Goal: Navigation & Orientation: Understand site structure

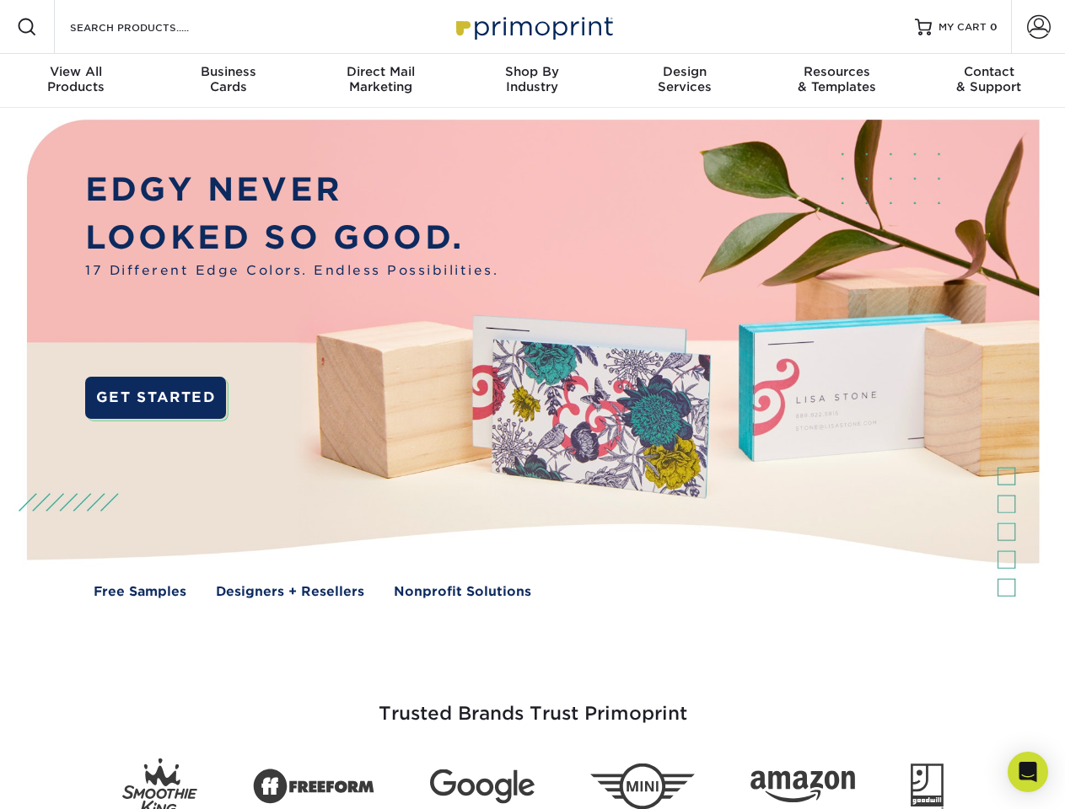
click at [532, 405] on img at bounding box center [532, 371] width 1054 height 527
click at [27, 27] on span at bounding box center [27, 27] width 20 height 20
click at [1038, 27] on span at bounding box center [1039, 27] width 24 height 24
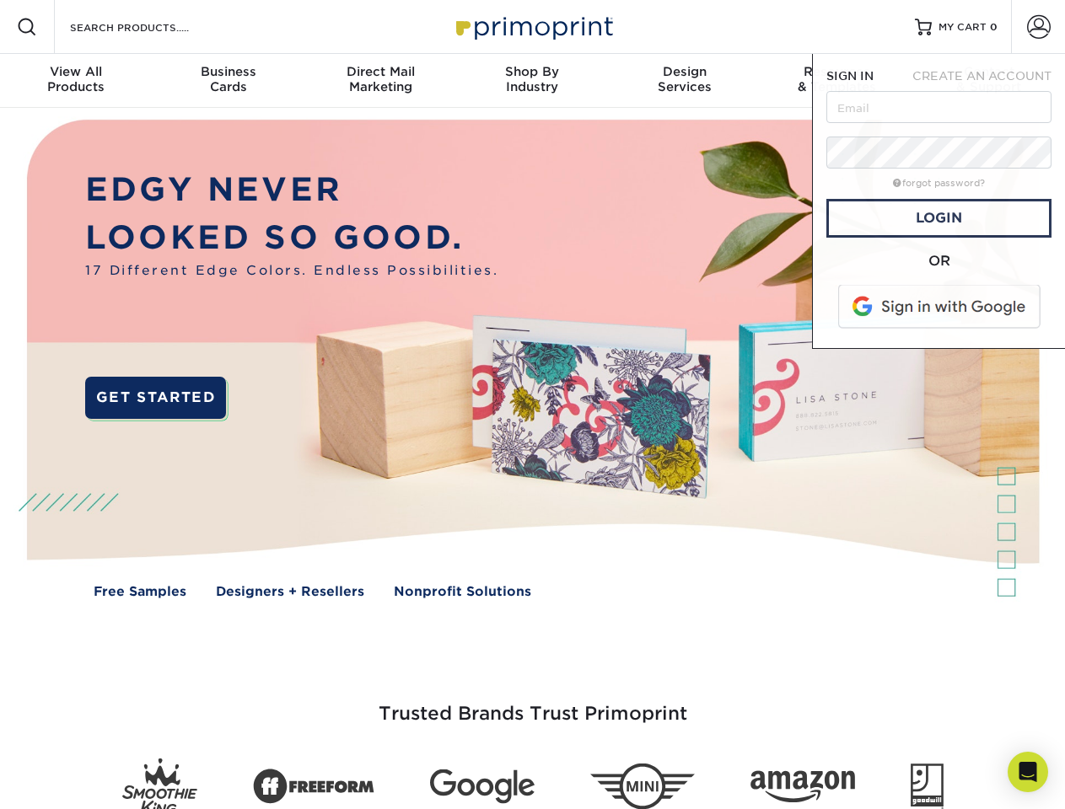
click at [76, 81] on div "View All Products" at bounding box center [76, 79] width 152 height 30
click at [228, 81] on div "Business Cards" at bounding box center [228, 79] width 152 height 30
click at [380, 81] on div "Direct Mail Marketing" at bounding box center [380, 79] width 152 height 30
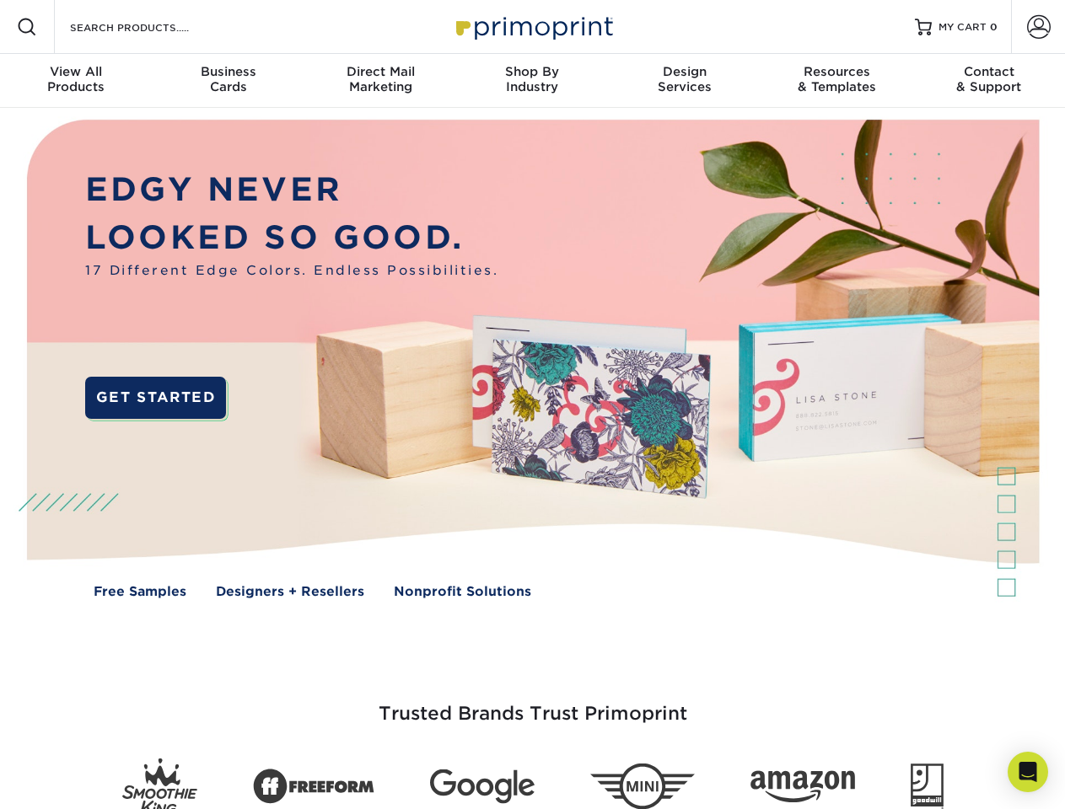
click at [532, 81] on div "Shop By Industry" at bounding box center [532, 79] width 152 height 30
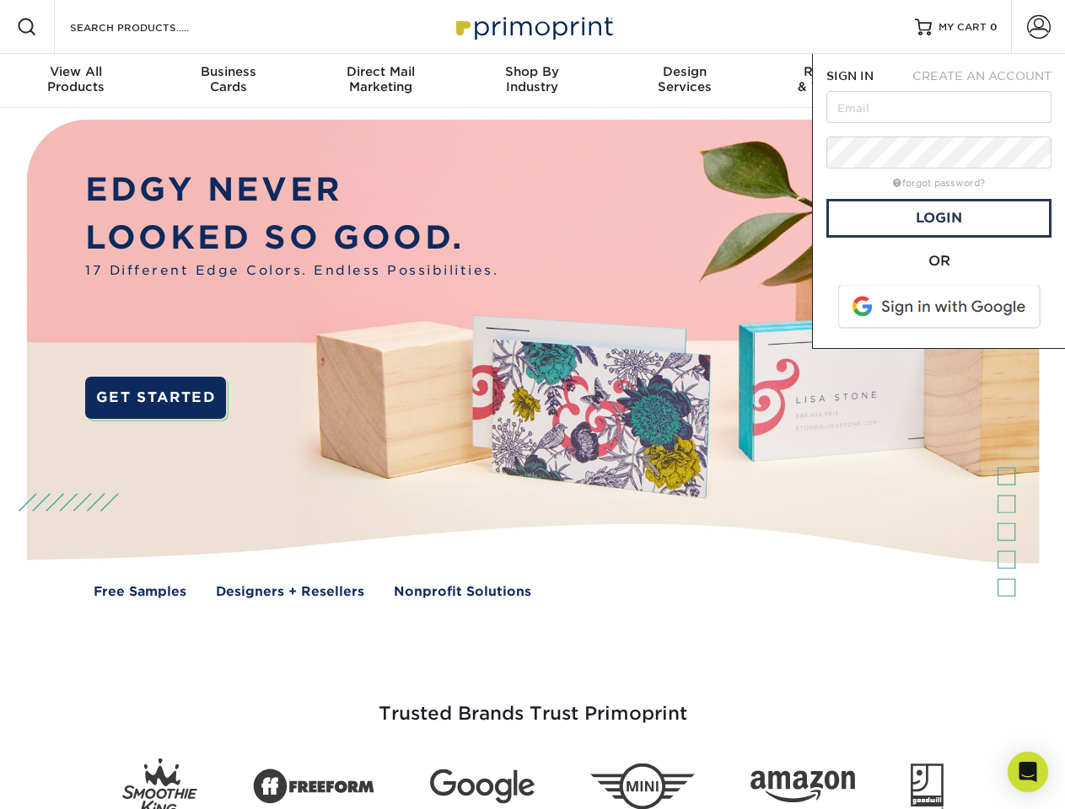
click at [684, 81] on div "Design Services" at bounding box center [685, 79] width 152 height 30
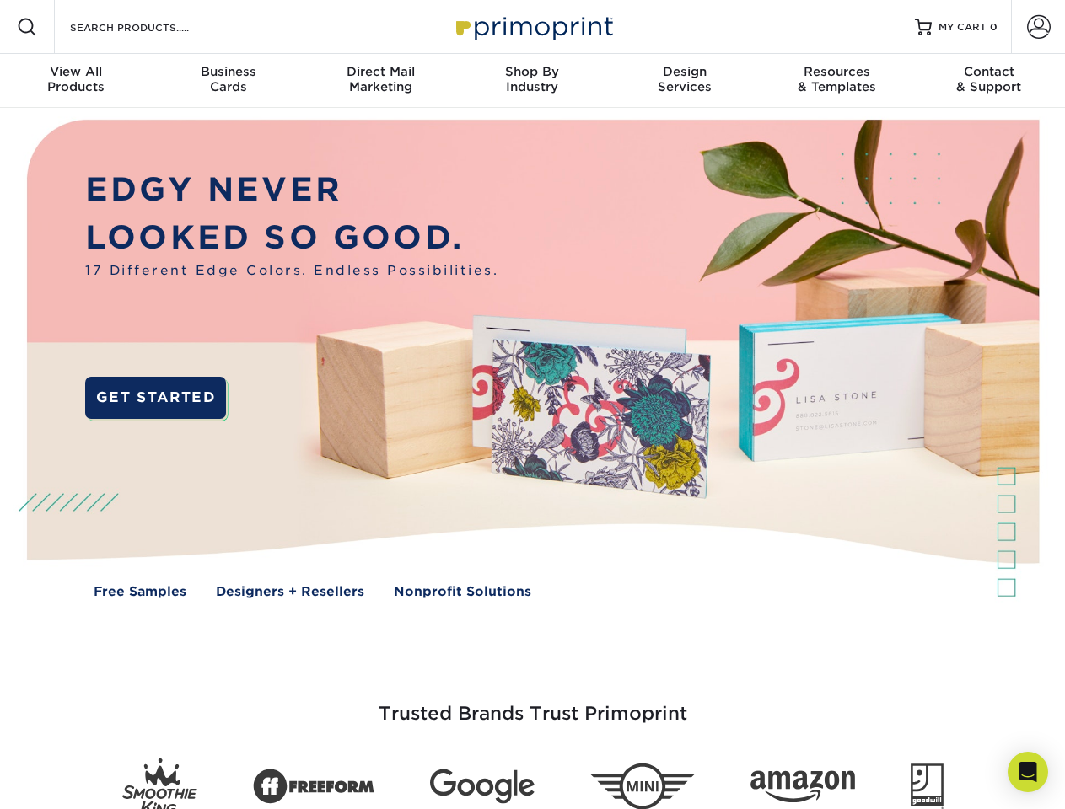
click at [836, 81] on span "SIGN IN" at bounding box center [849, 75] width 47 height 13
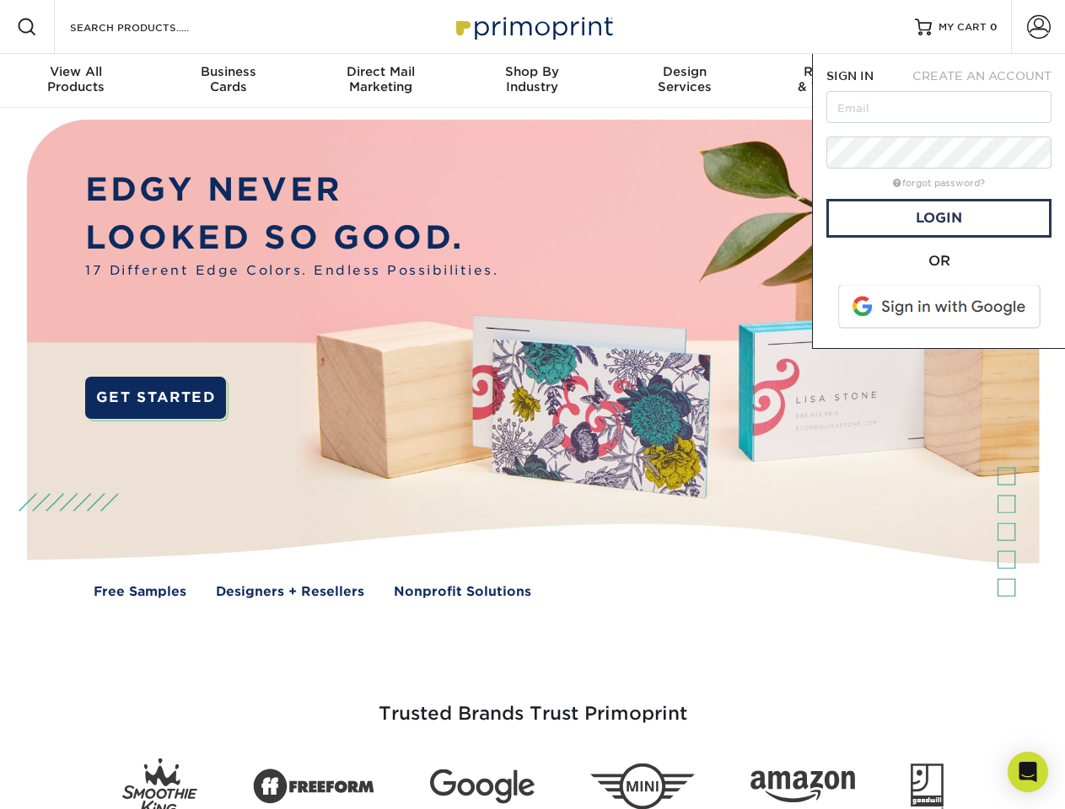
click at [989, 81] on div "Contact & Support" at bounding box center [989, 79] width 152 height 30
